Goal: Task Accomplishment & Management: Manage account settings

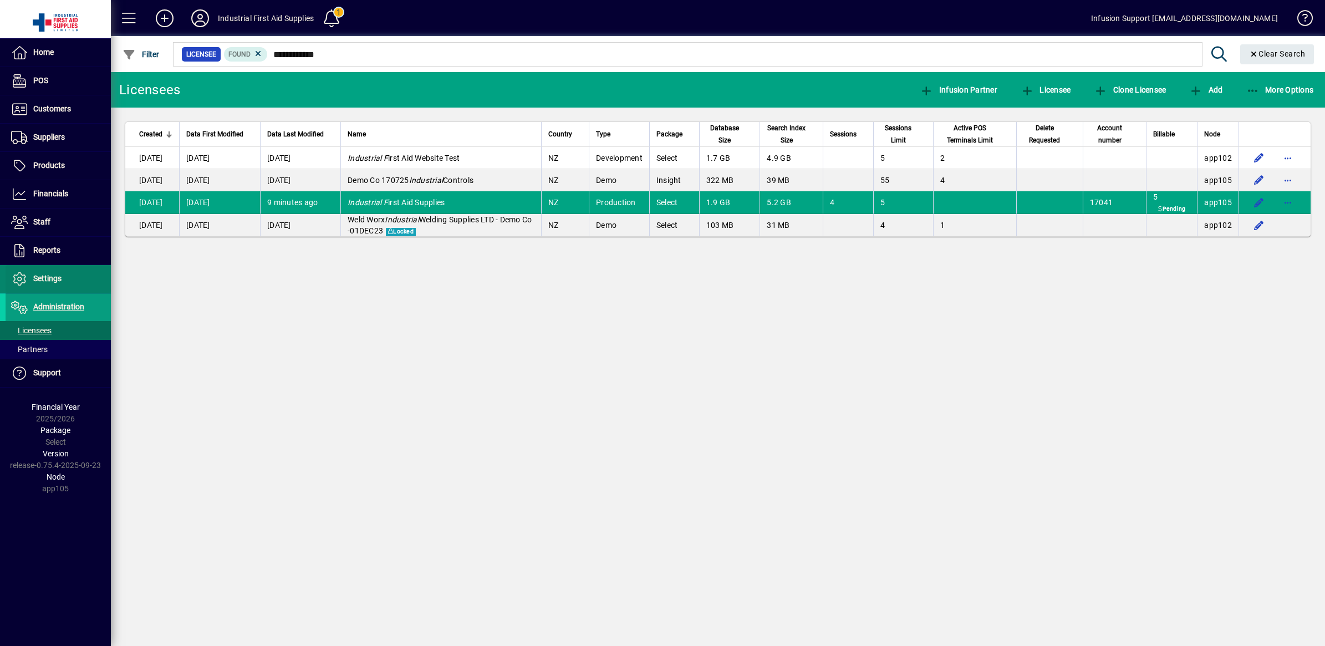
click at [42, 275] on span "Settings" at bounding box center [47, 278] width 28 height 9
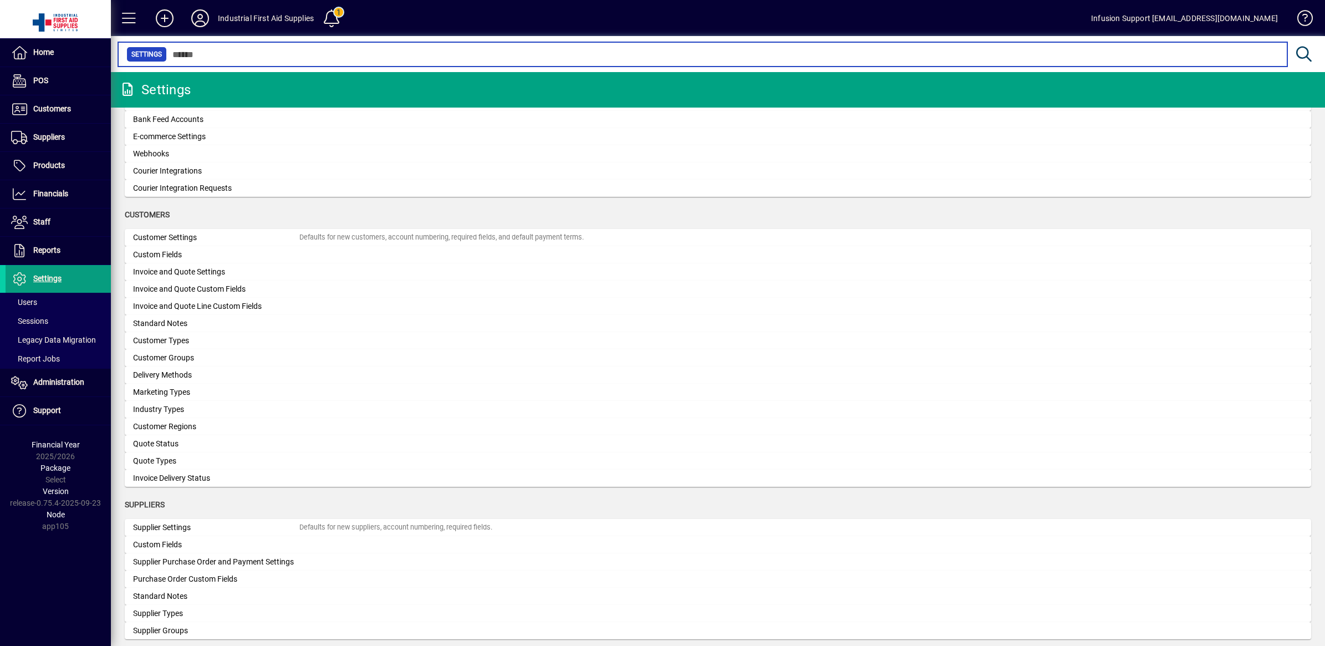
scroll to position [867, 0]
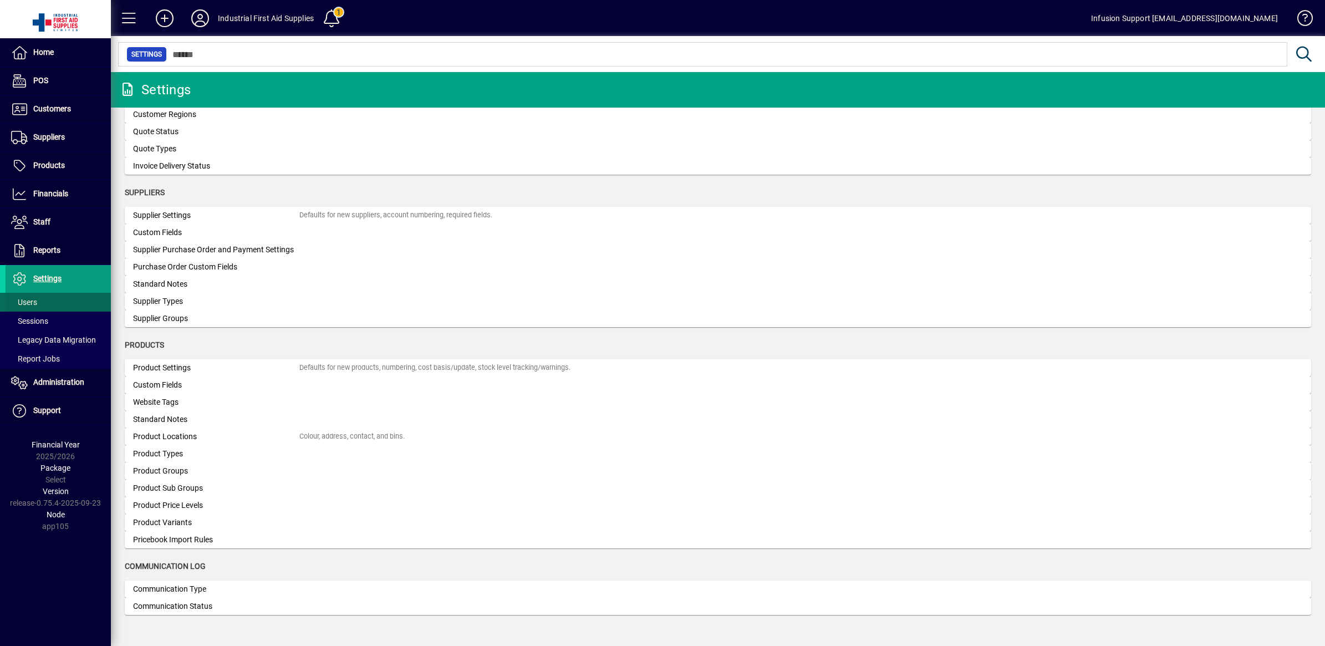
click at [31, 302] on span "Users" at bounding box center [24, 302] width 26 height 9
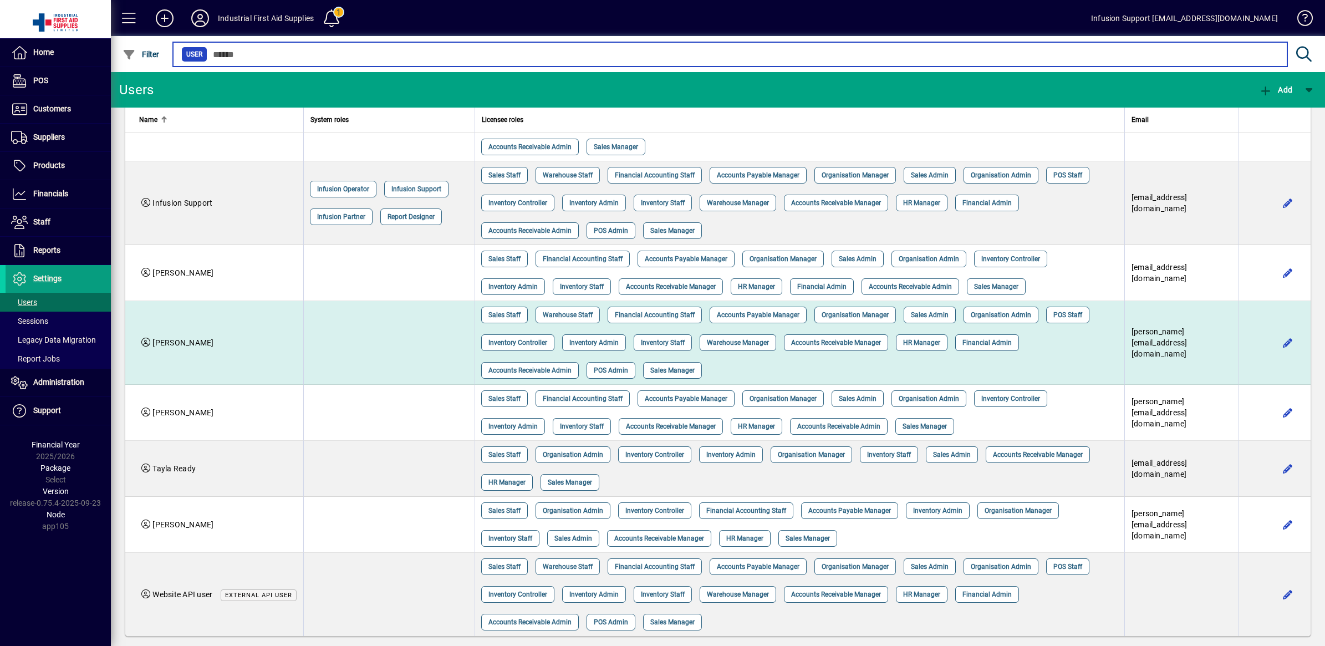
scroll to position [86, 0]
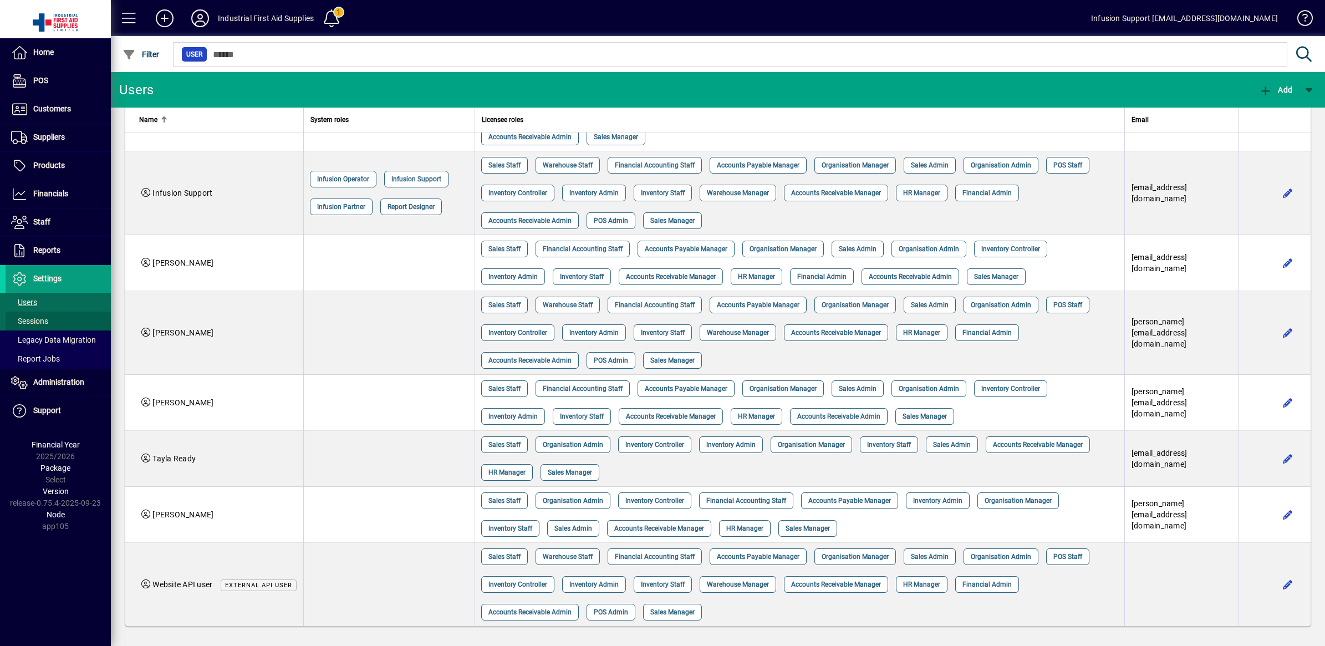
click at [34, 322] on span "Sessions" at bounding box center [29, 321] width 37 height 9
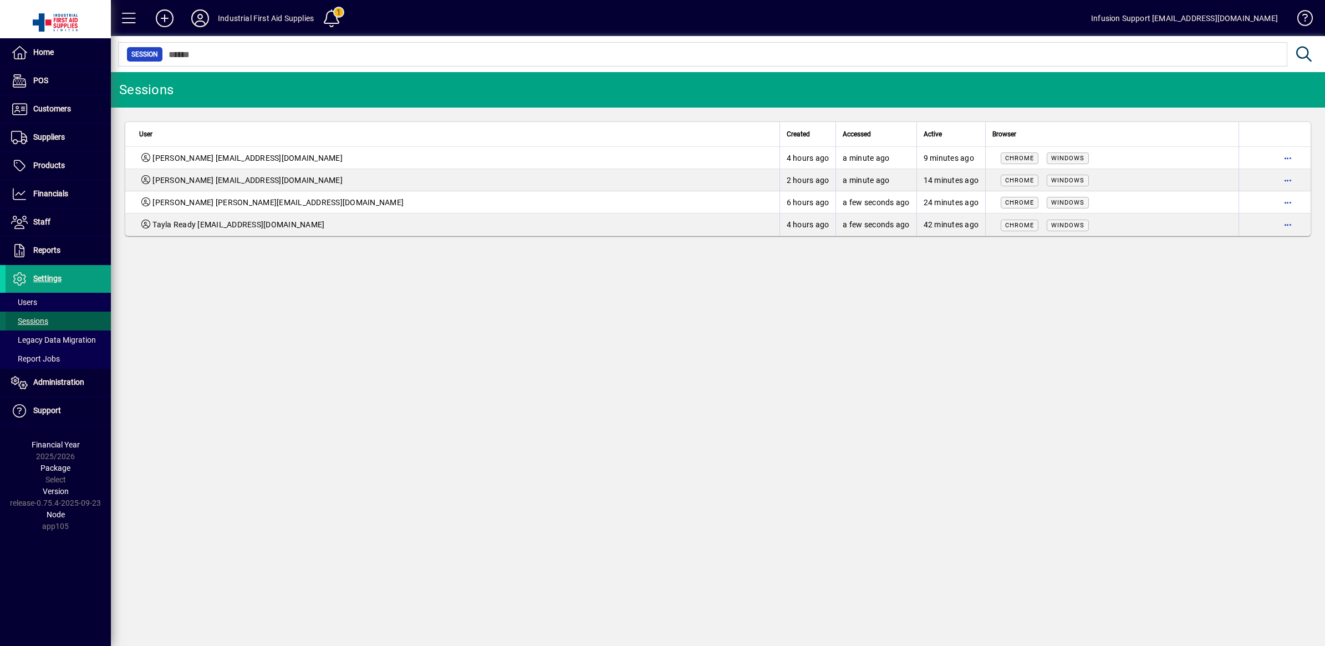
click at [32, 319] on span "Sessions" at bounding box center [29, 321] width 37 height 9
click at [42, 269] on span at bounding box center [58, 279] width 105 height 27
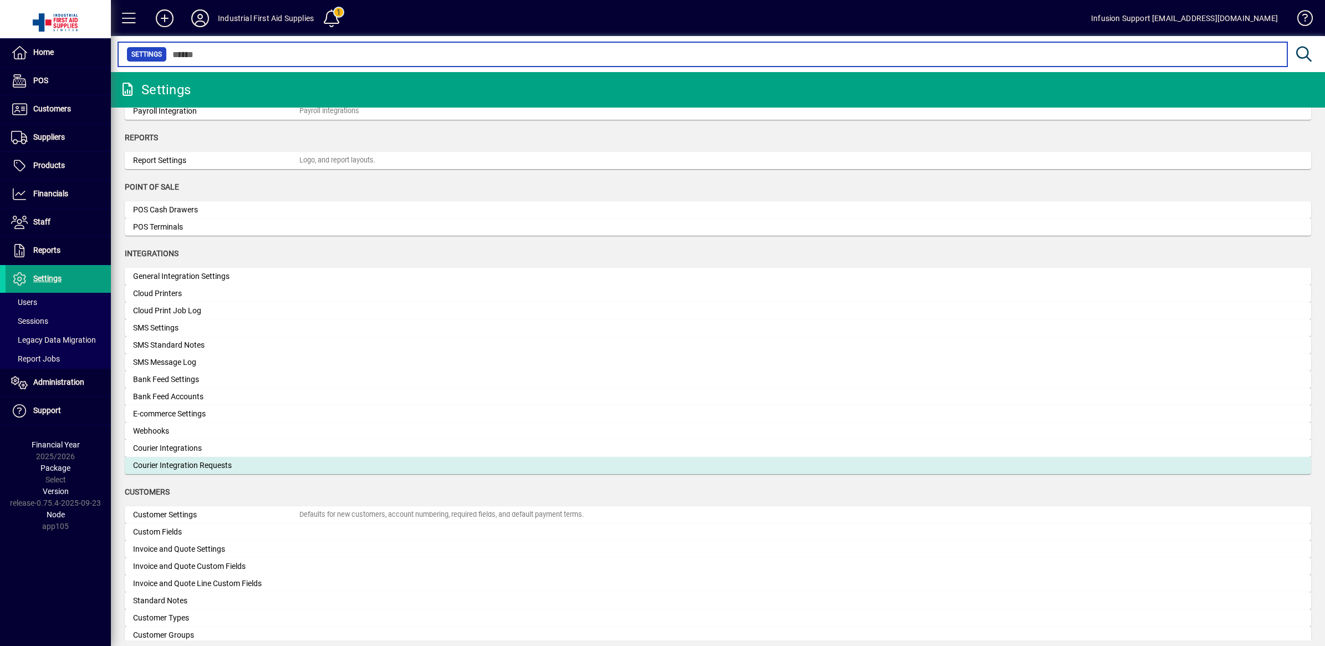
scroll to position [347, 0]
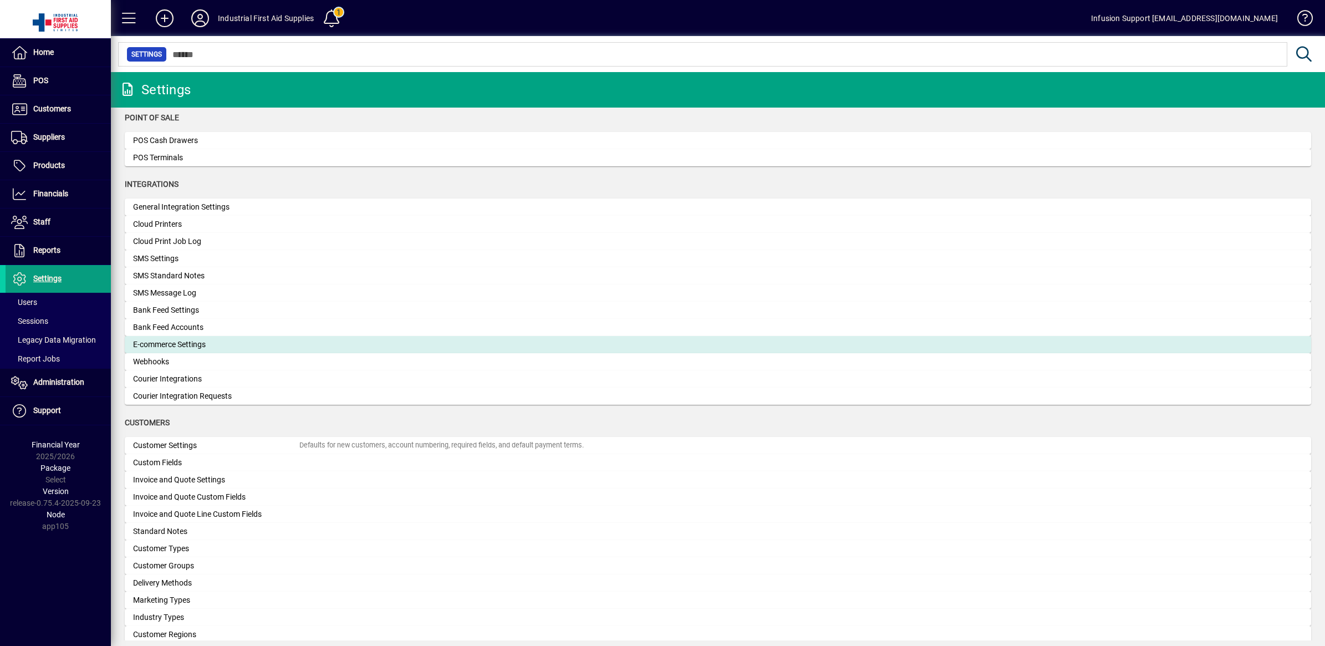
click at [248, 341] on div "E-commerce Settings" at bounding box center [216, 345] width 166 height 12
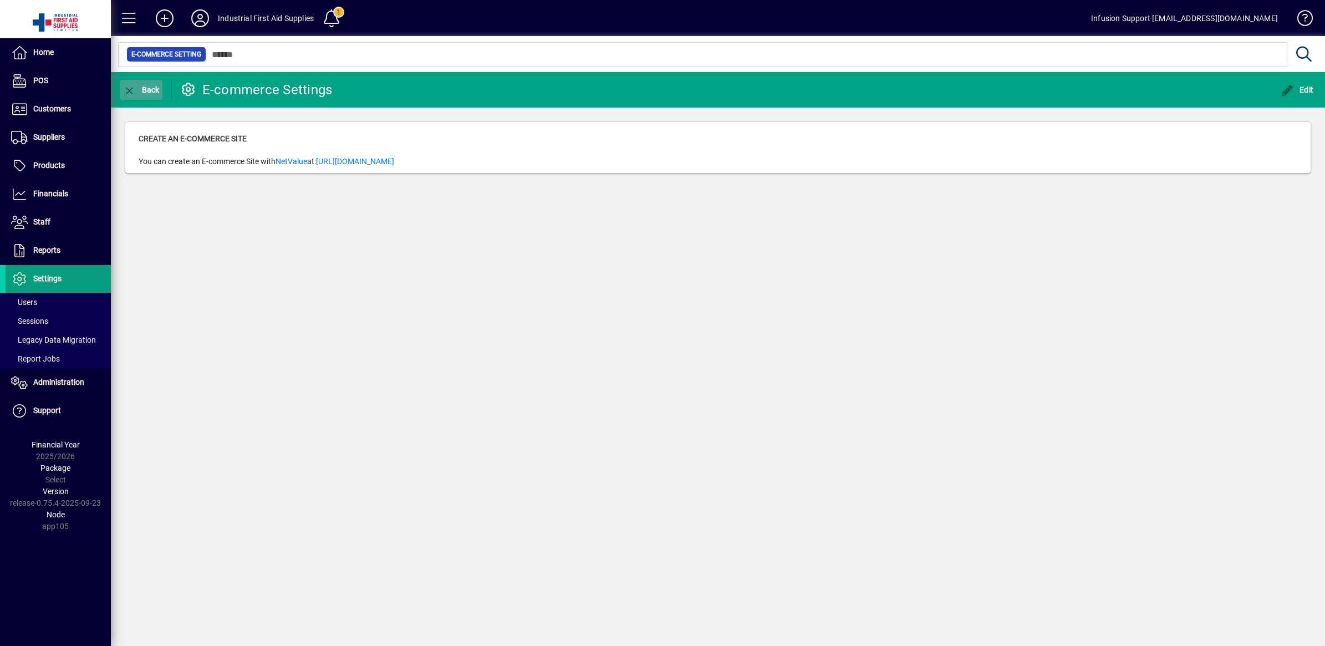
click at [128, 85] on icon "button" at bounding box center [130, 90] width 14 height 11
